Goal: Navigation & Orientation: Understand site structure

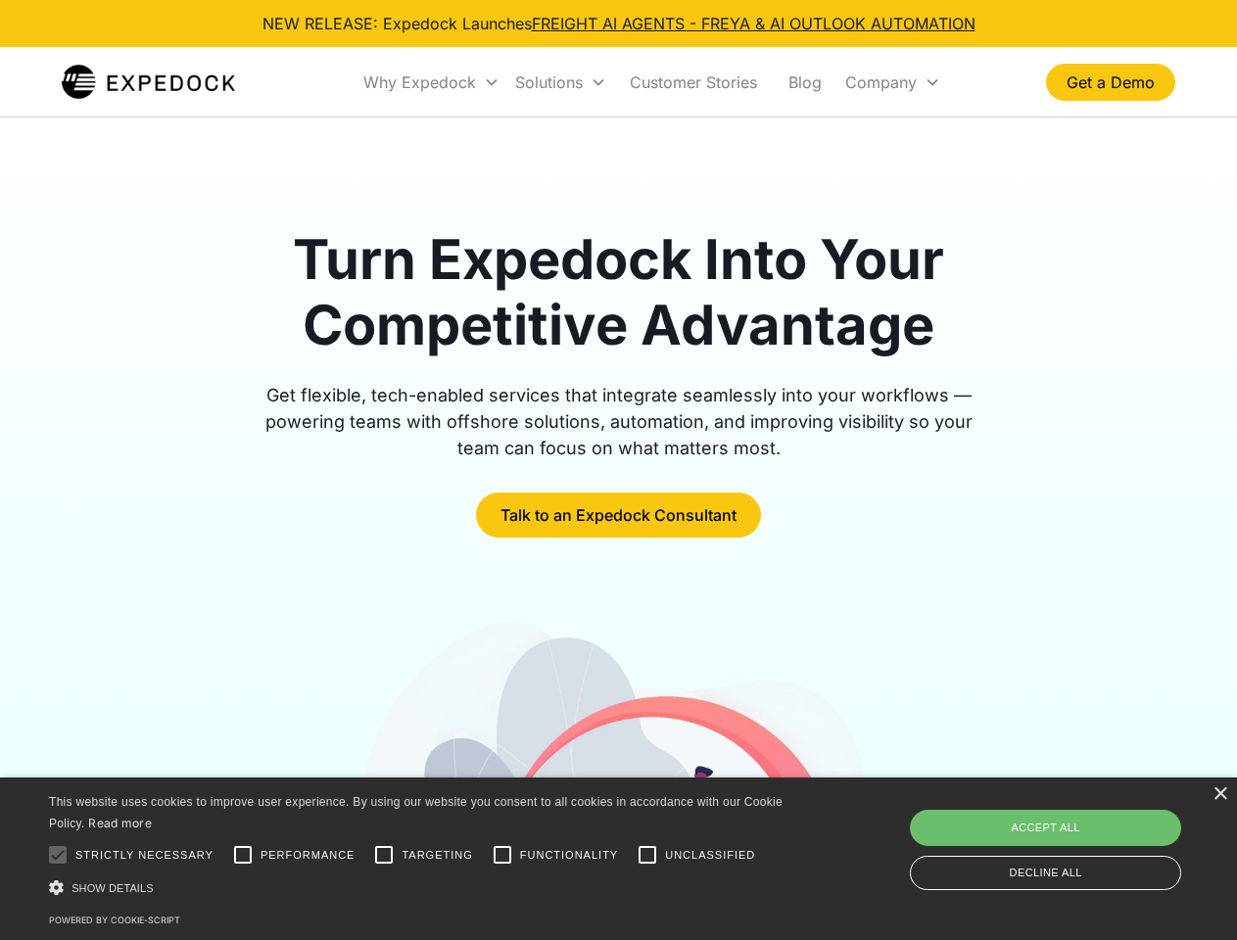
click at [432, 82] on div "Why Expedock" at bounding box center [419, 82] width 113 height 20
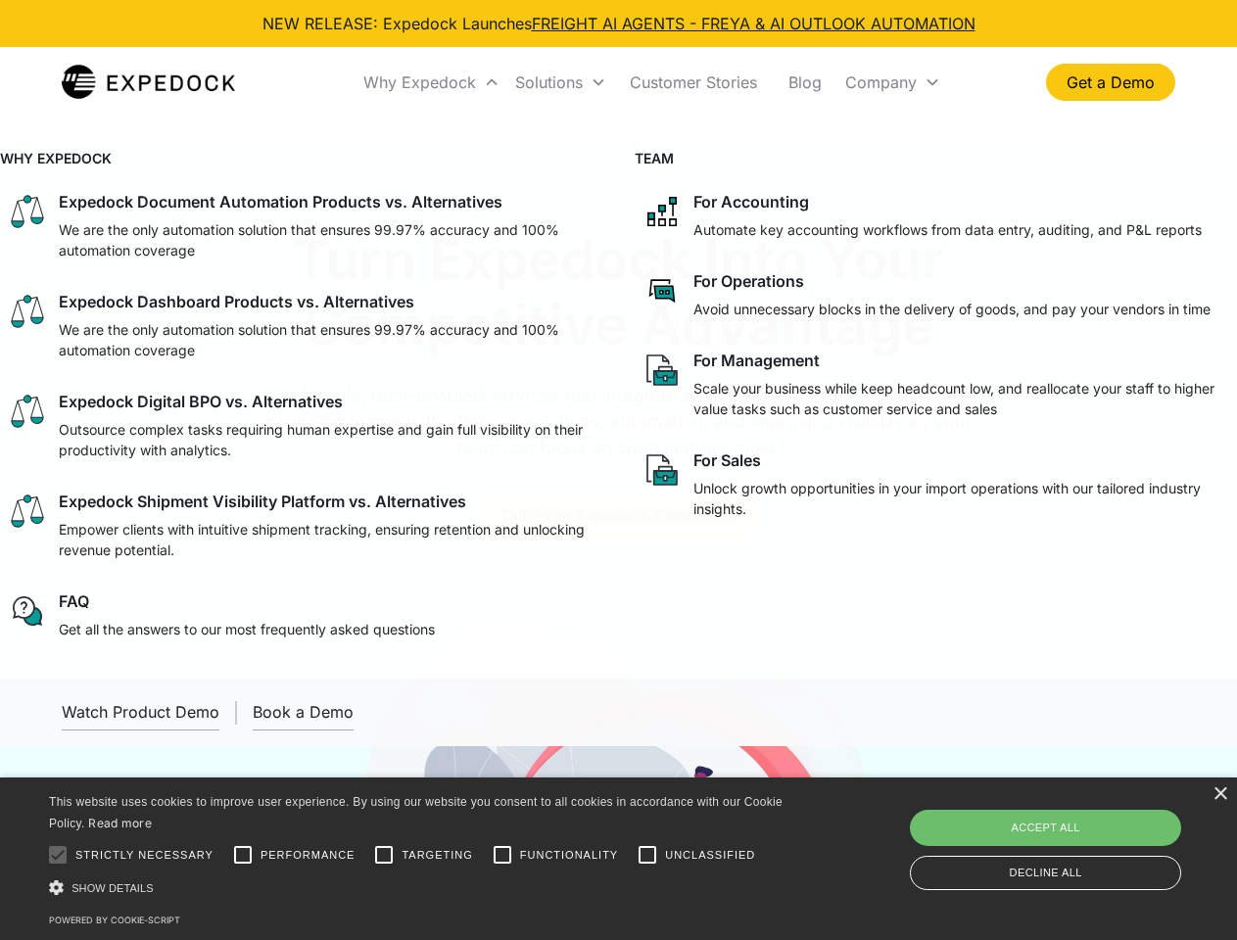
click at [560, 82] on div "Solutions" at bounding box center [549, 82] width 68 height 20
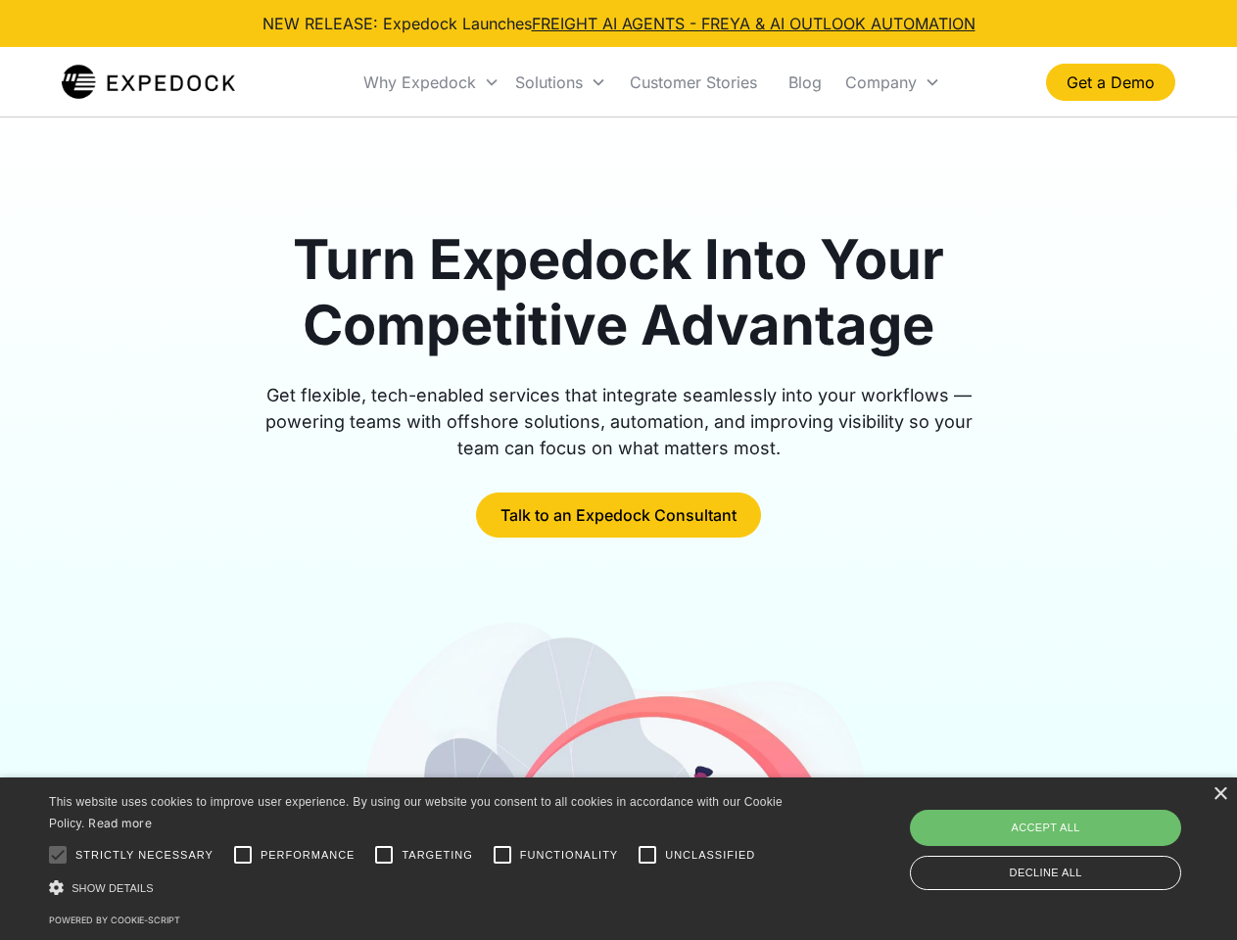
click at [892, 82] on div "Company" at bounding box center [880, 82] width 71 height 20
click at [58, 855] on div at bounding box center [57, 854] width 39 height 39
click at [243, 855] on input "Performance" at bounding box center [242, 854] width 39 height 39
checkbox input "true"
click at [384, 855] on input "Targeting" at bounding box center [383, 854] width 39 height 39
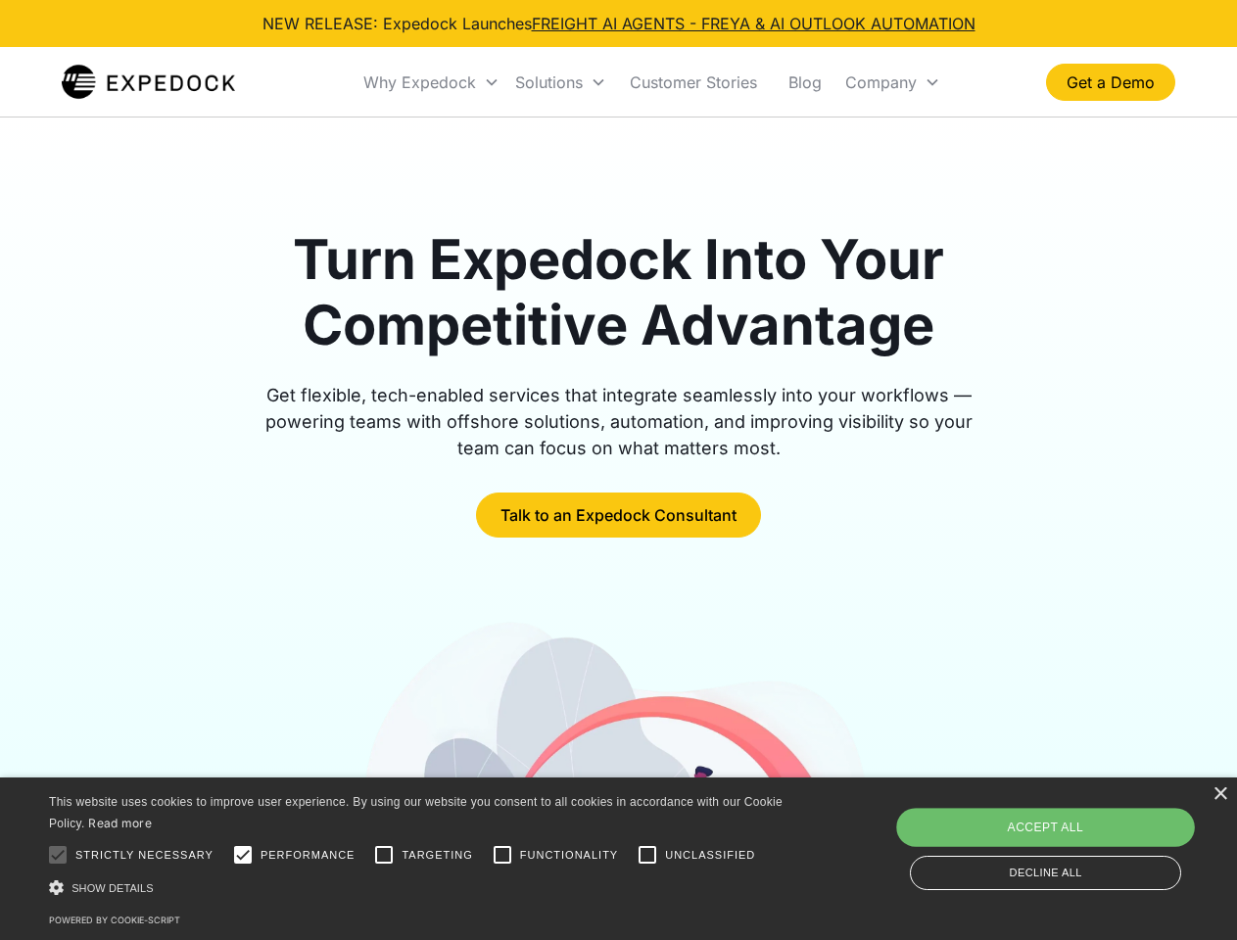
checkbox input "true"
click at [502, 855] on input "Functionality" at bounding box center [502, 854] width 39 height 39
checkbox input "true"
click at [647, 855] on input "Unclassified" at bounding box center [647, 854] width 39 height 39
checkbox input "true"
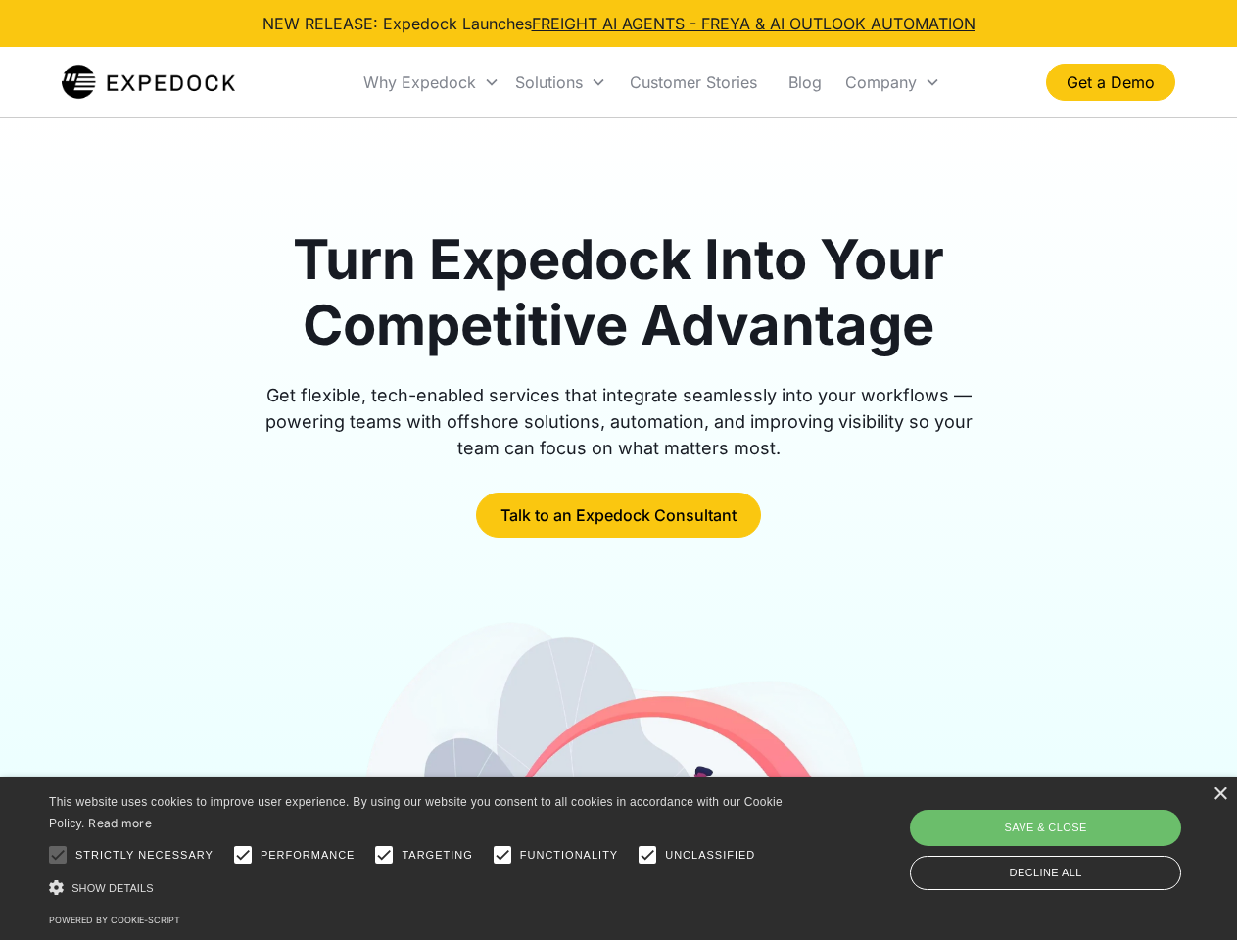
click at [419, 887] on div "Show details Hide details" at bounding box center [419, 887] width 740 height 21
